Goal: Task Accomplishment & Management: Use online tool/utility

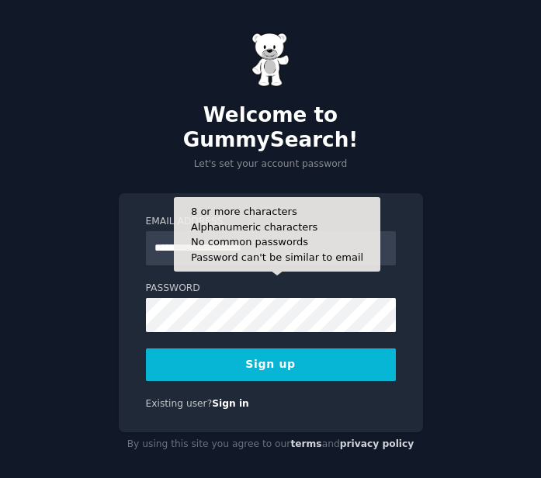
type input "**********"
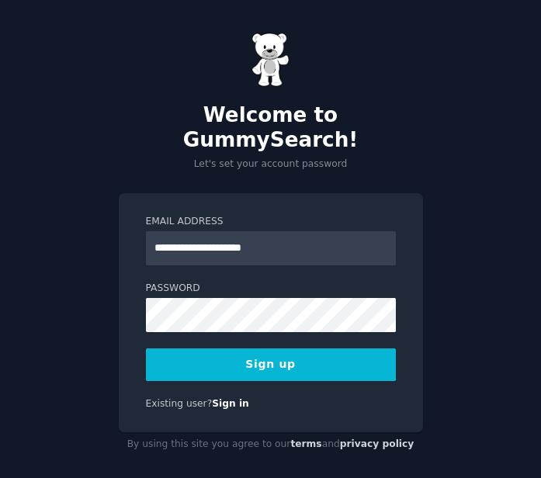
click at [247, 349] on button "Sign up" at bounding box center [271, 365] width 250 height 33
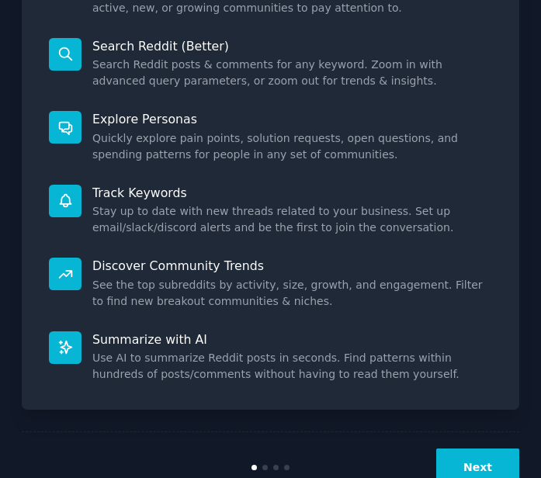
scroll to position [292, 0]
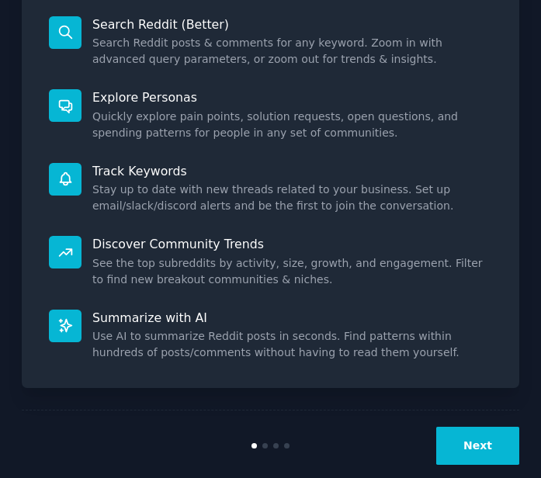
click at [469, 439] on button "Next" at bounding box center [477, 446] width 83 height 38
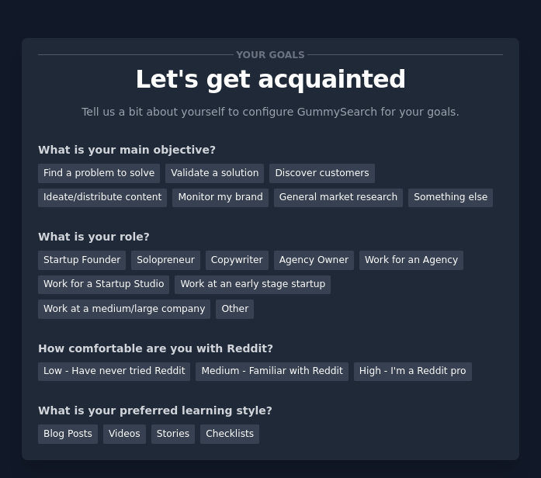
scroll to position [23, 0]
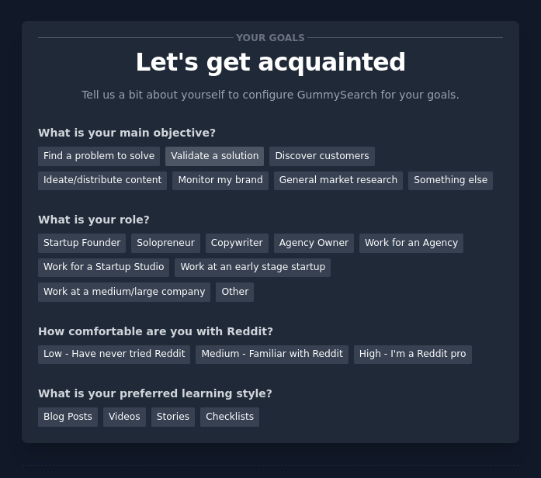
click at [231, 155] on div "Validate a solution" at bounding box center [214, 156] width 99 height 19
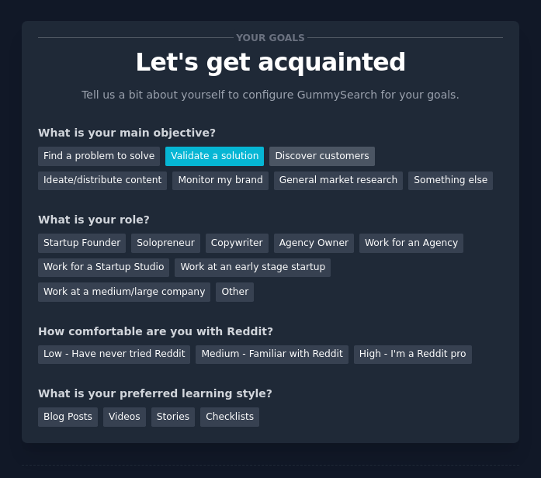
click at [306, 155] on div "Discover customers" at bounding box center [321, 156] width 105 height 19
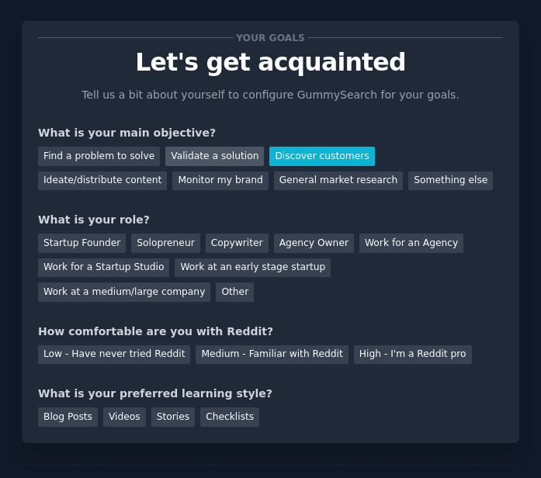
click at [218, 156] on div "Validate a solution" at bounding box center [214, 156] width 99 height 19
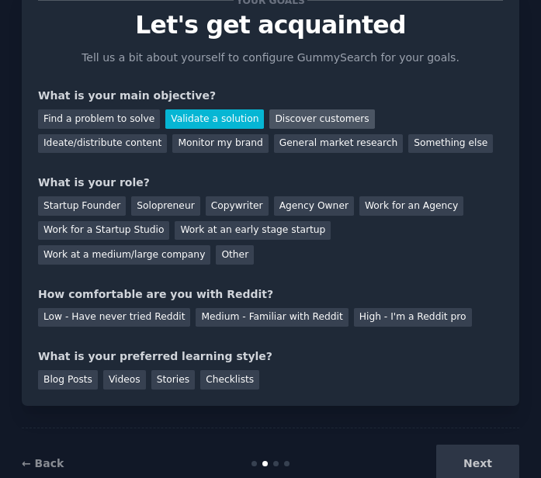
scroll to position [66, 0]
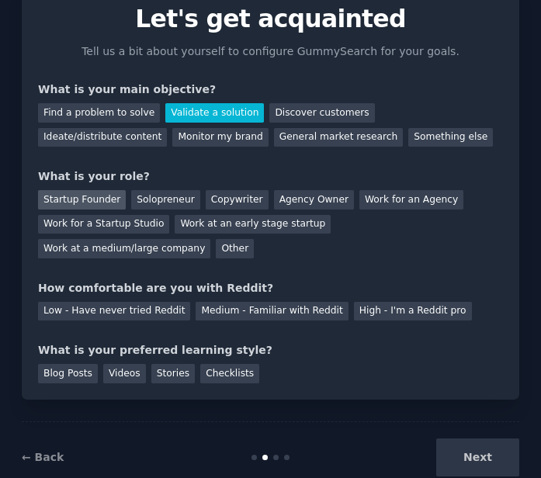
click at [71, 192] on div "Startup Founder" at bounding box center [82, 199] width 88 height 19
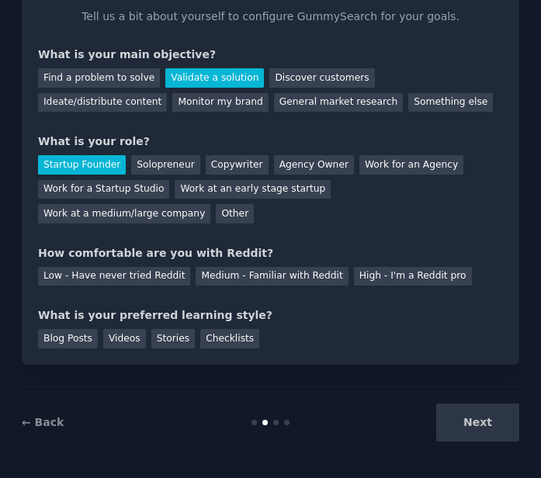
scroll to position [99, 0]
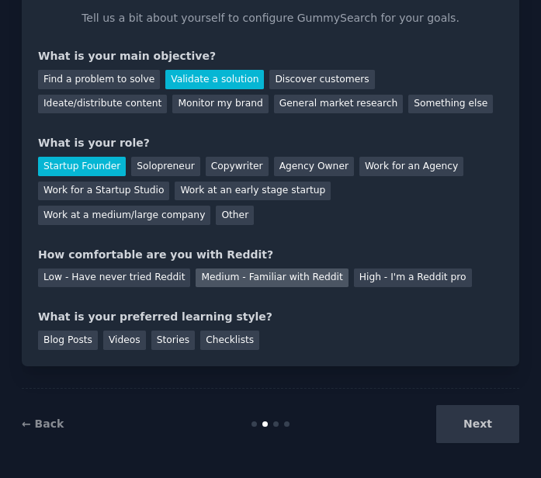
click at [231, 276] on div "Medium - Familiar with Reddit" at bounding box center [272, 278] width 152 height 19
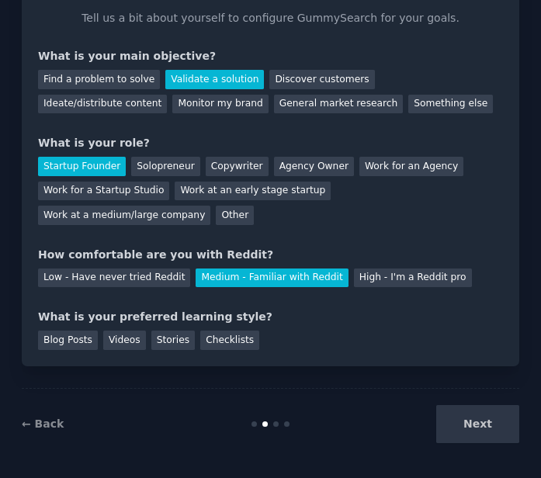
scroll to position [0, 0]
click at [57, 342] on div "Blog Posts" at bounding box center [68, 340] width 60 height 19
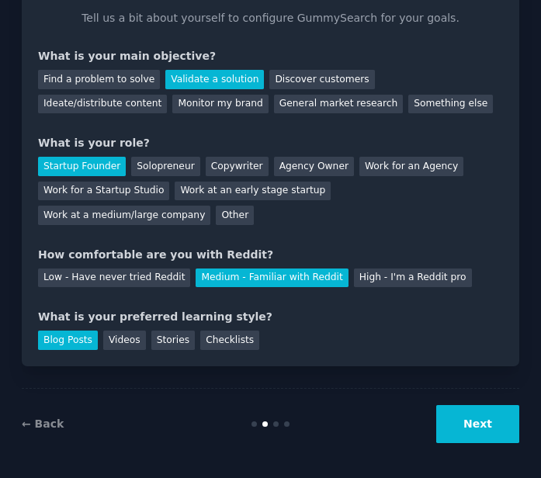
click at [460, 439] on button "Next" at bounding box center [477, 424] width 83 height 38
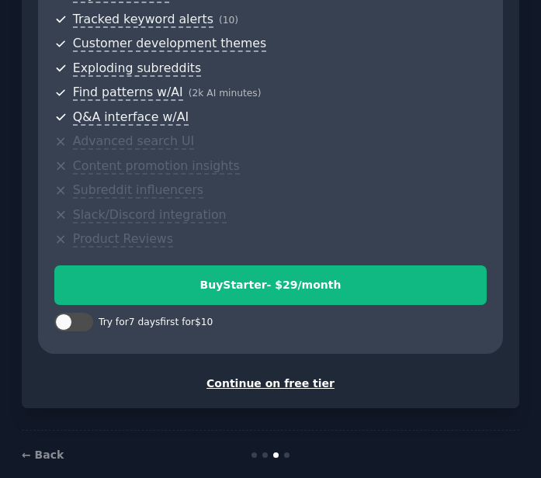
click at [265, 376] on div "Continue on free tier" at bounding box center [270, 384] width 465 height 16
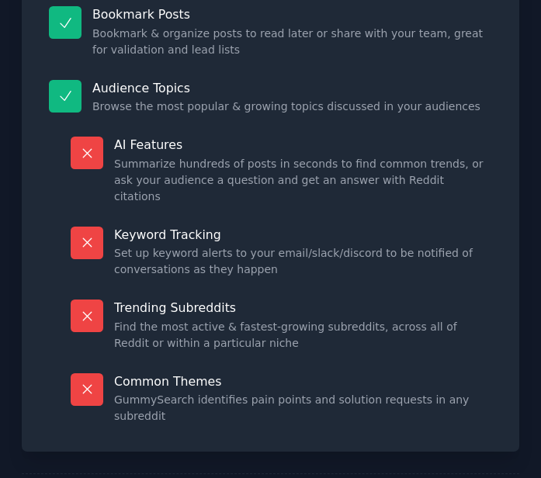
scroll to position [350, 0]
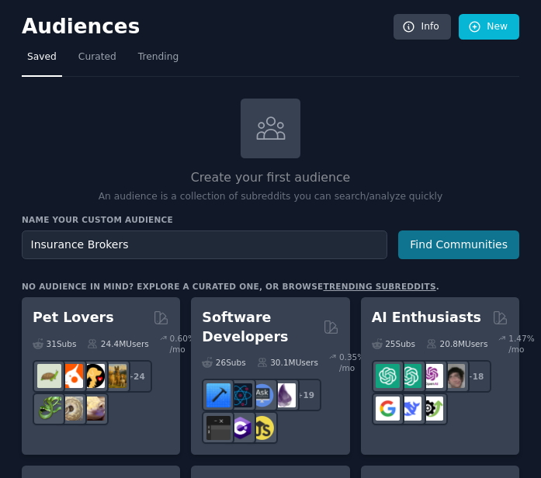
type input "Insurance Brokers"
click at [453, 248] on button "Find Communities" at bounding box center [458, 245] width 121 height 29
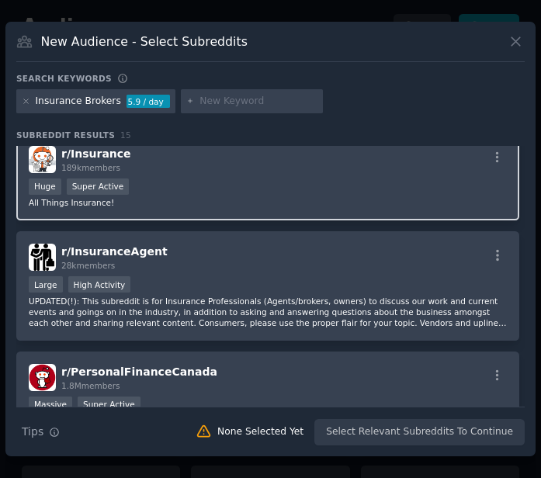
scroll to position [135, 0]
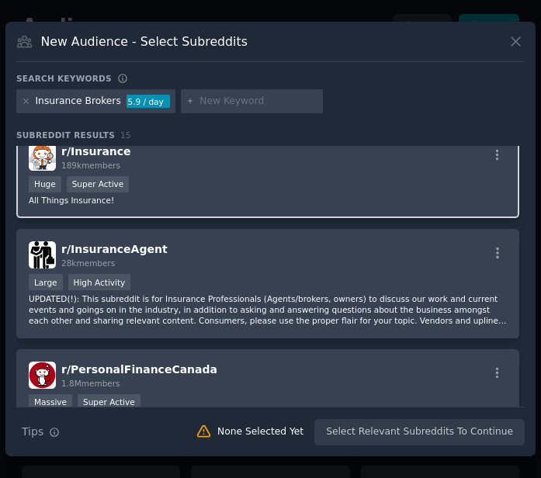
click at [249, 177] on div "Huge Super Active" at bounding box center [268, 185] width 478 height 19
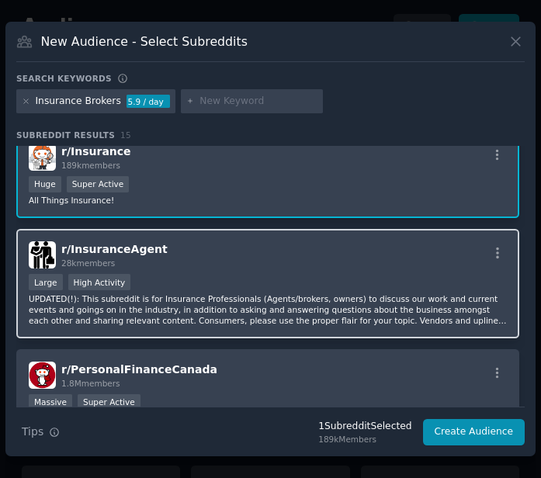
click at [246, 257] on div "r/ InsuranceAgent 28k members" at bounding box center [268, 254] width 478 height 27
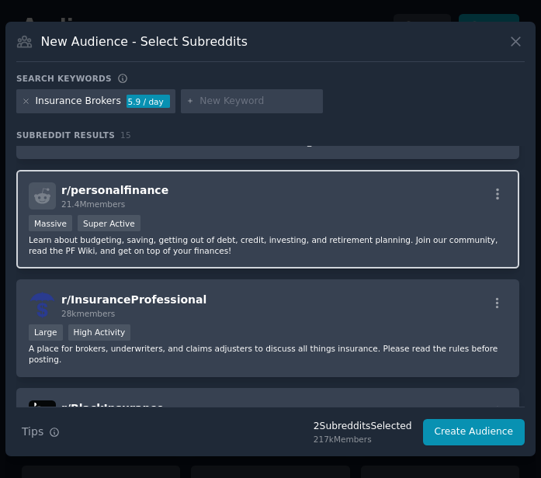
scroll to position [432, 0]
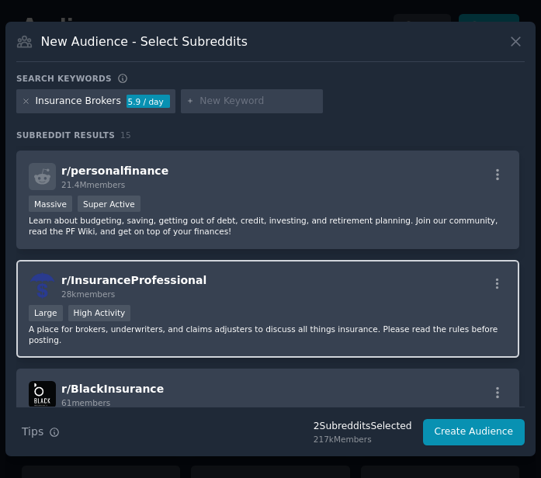
click at [255, 271] on div "r/ InsuranceProfessional 28k members Large High Activity A place for brokers, u…" at bounding box center [267, 309] width 503 height 99
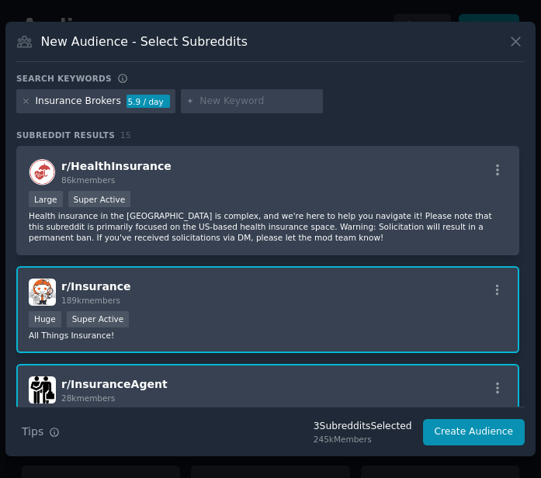
scroll to position [0, 0]
click at [464, 435] on button "Create Audience" at bounding box center [474, 432] width 102 height 26
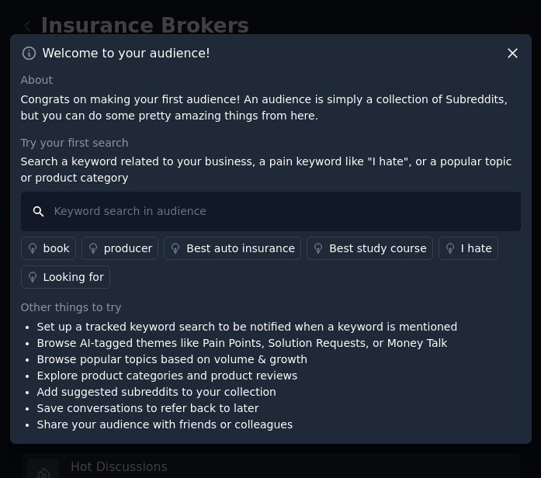
click at [181, 212] on input "text" at bounding box center [271, 212] width 500 height 40
type input "ai"
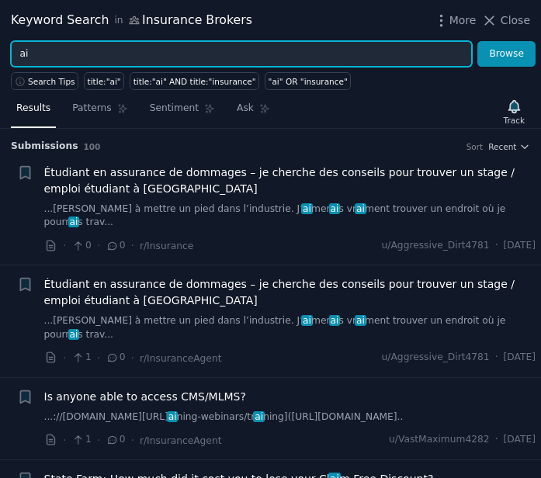
click at [55, 50] on input "ai" at bounding box center [241, 54] width 461 height 26
type input "a"
click at [507, 54] on button "Browse" at bounding box center [507, 54] width 58 height 26
type input "A"
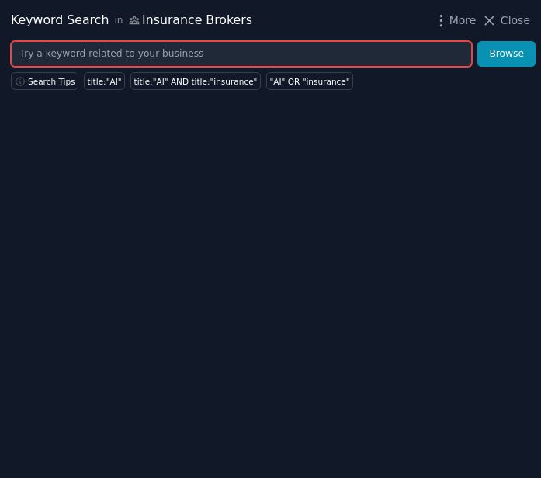
type input "c"
